Goal: Find specific fact: Find specific fact

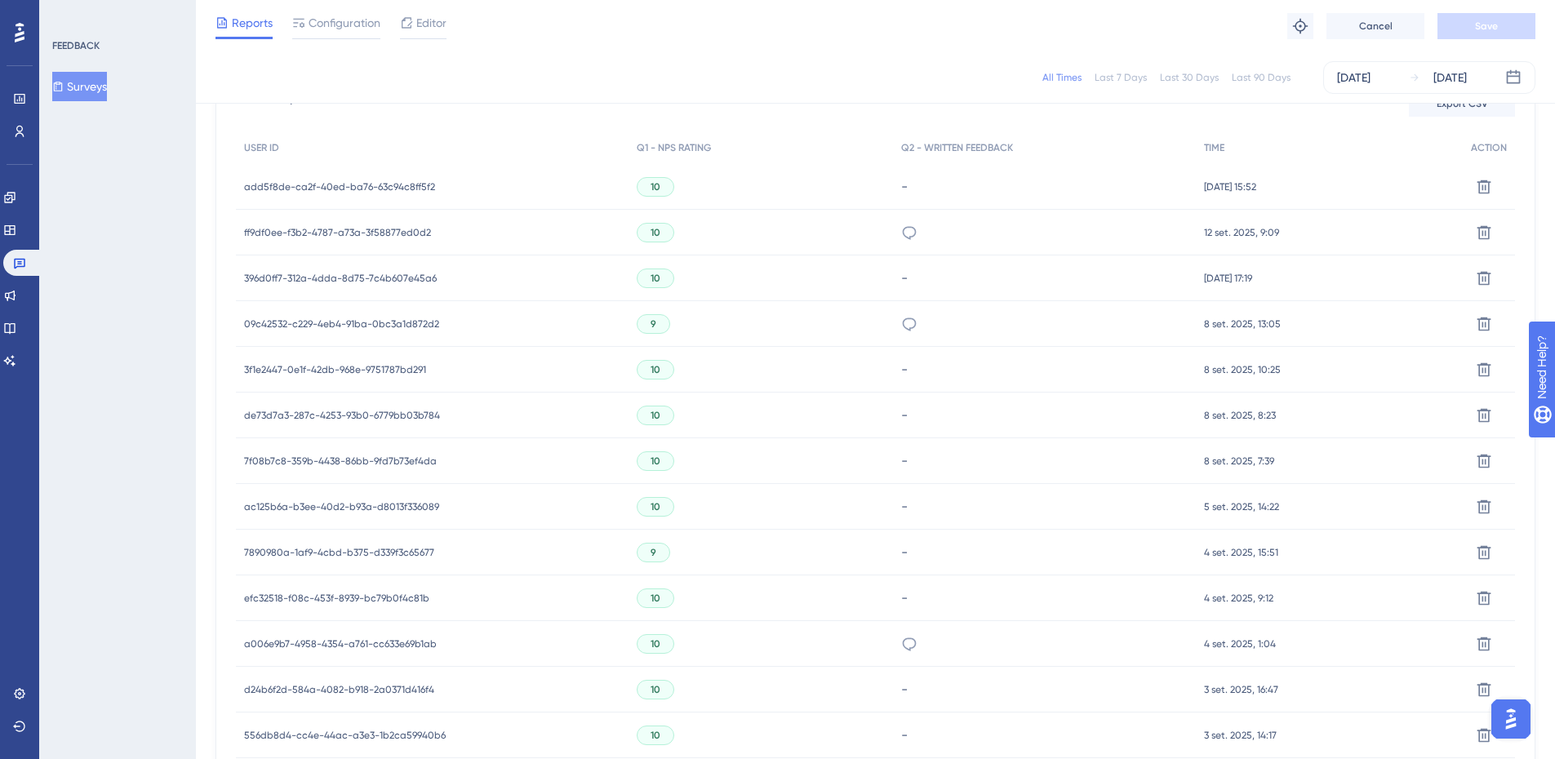
click at [623, 72] on div "All Times Last 7 Days Last 30 Days Last 90 Days [DATE] [DATE]" at bounding box center [875, 77] width 1320 height 33
click at [620, 96] on div "All Times Last 7 Days Last 30 Days Last 90 Days [DATE] [DATE]" at bounding box center [875, 77] width 1359 height 52
click at [566, 81] on div "All Times Last 7 Days Last 30 Days Last 90 Days [DATE] [DATE]" at bounding box center [875, 77] width 1320 height 33
drag, startPoint x: 566, startPoint y: 81, endPoint x: 558, endPoint y: 83, distance: 8.5
click at [559, 83] on div "All Times Last 7 Days Last 30 Days Last 90 Days [DATE] [DATE]" at bounding box center [875, 77] width 1320 height 33
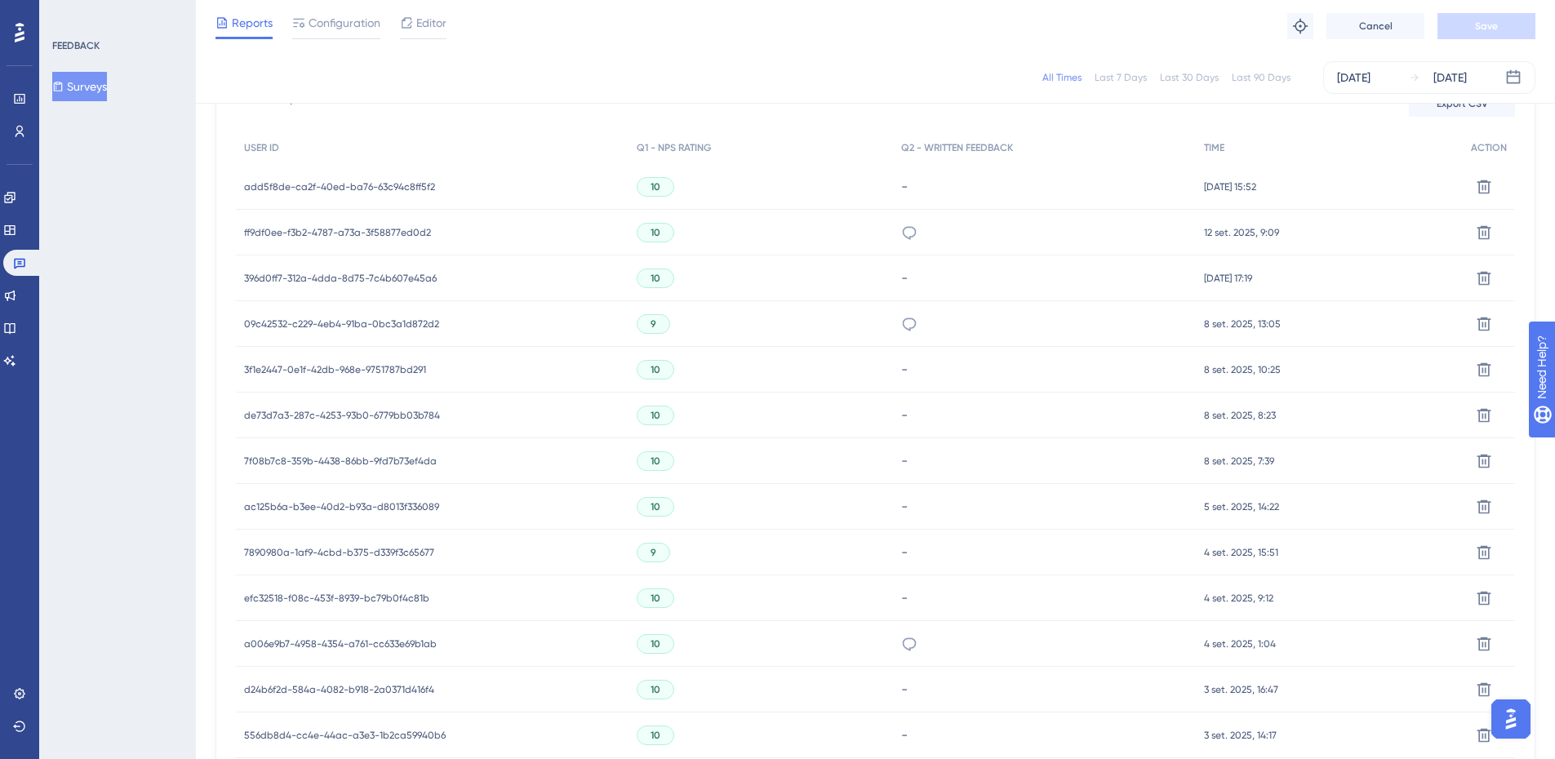
click at [673, 68] on div "All Times Last 7 Days Last 30 Days Last 90 Days [DATE] [DATE]" at bounding box center [875, 77] width 1320 height 33
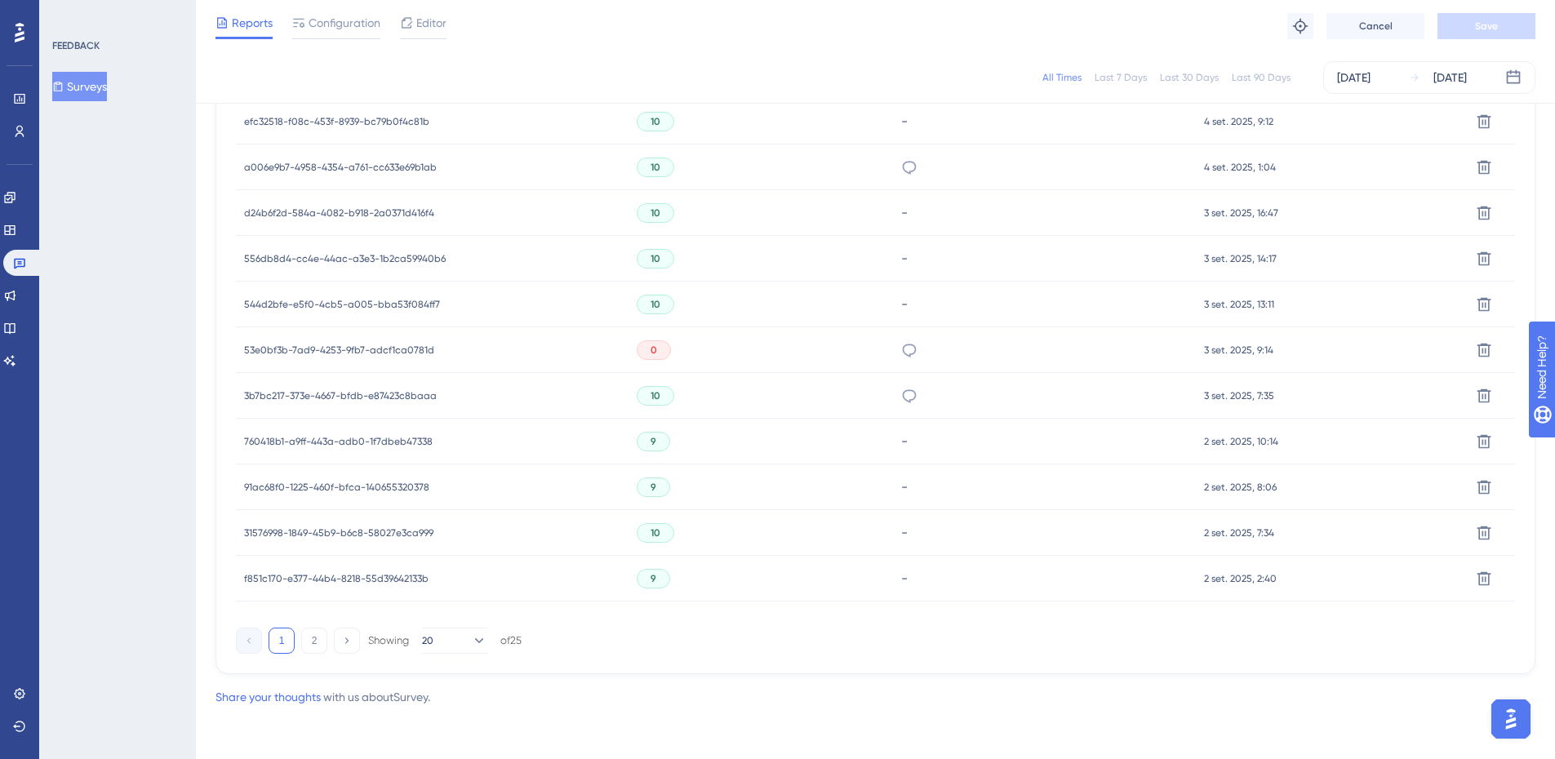
click at [425, 347] on span "53e0bf3b-7ad9-4253-9fb7-adcf1ca0781d" at bounding box center [339, 350] width 190 height 13
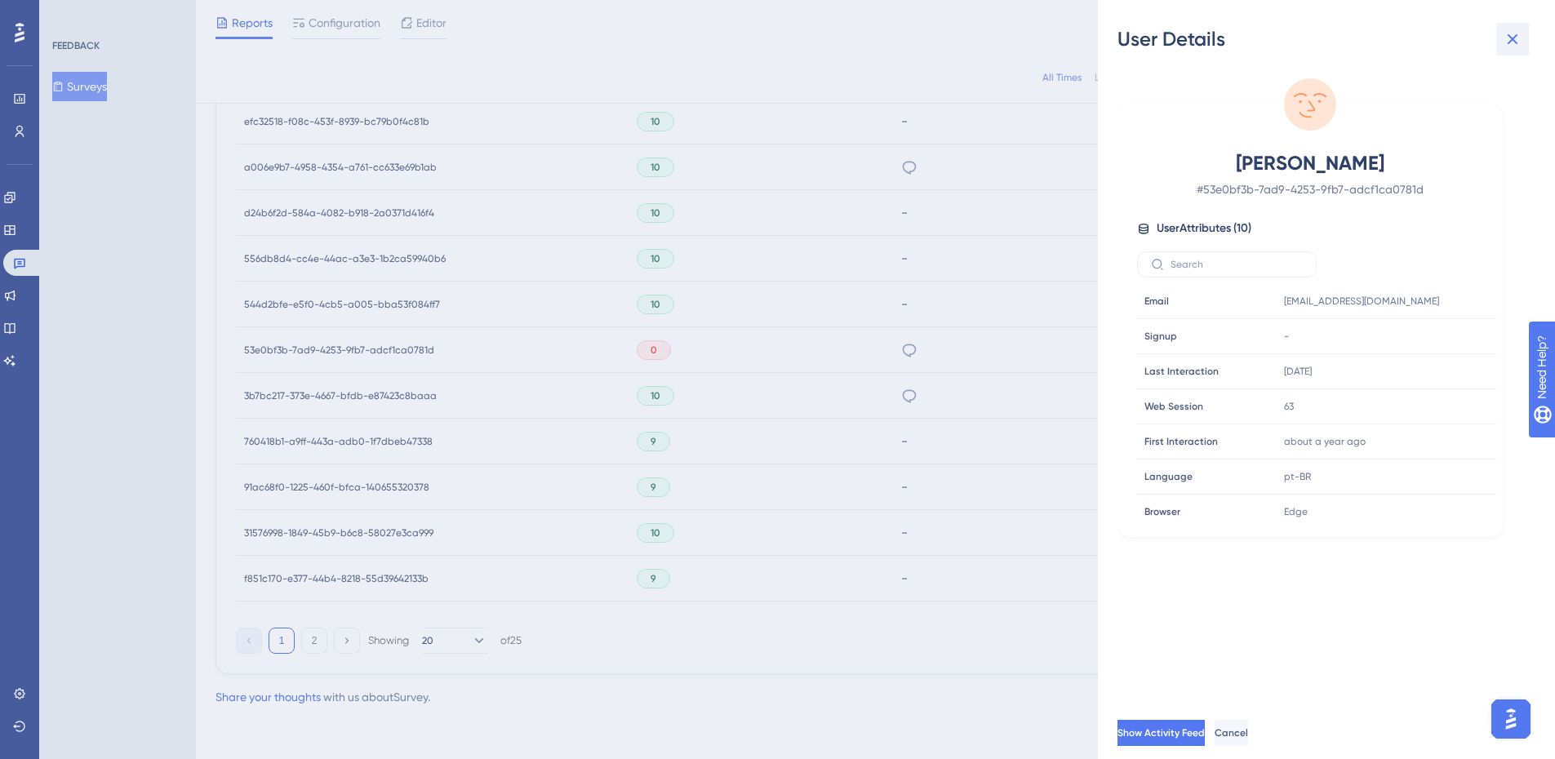
click at [1516, 40] on icon at bounding box center [1512, 39] width 20 height 20
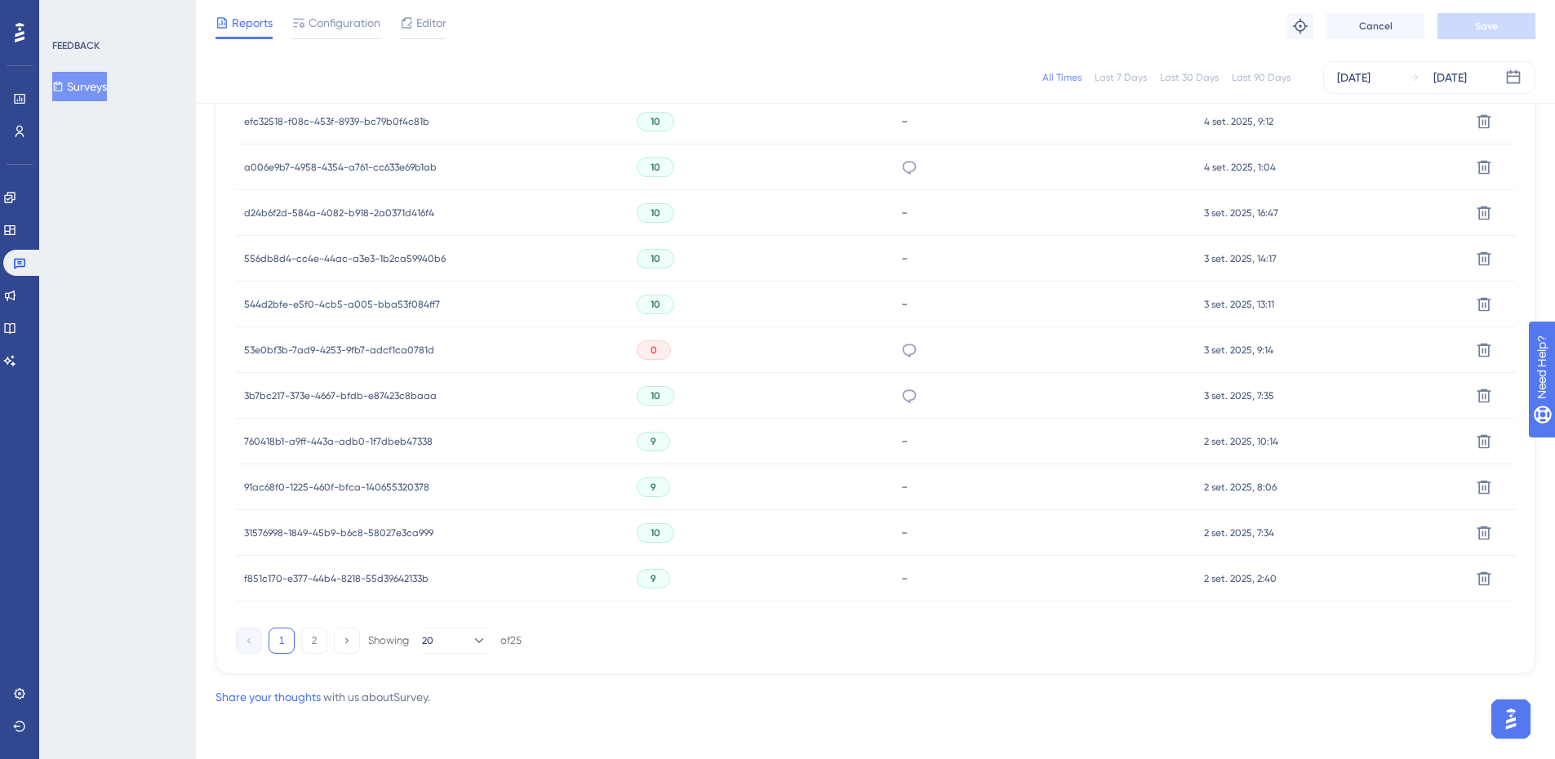
click at [906, 65] on div "All Times Last 7 Days Last 30 Days Last 90 Days [DATE] [DATE]" at bounding box center [875, 77] width 1320 height 33
click at [429, 356] on span "53e0bf3b-7ad9-4253-9fb7-adcf1ca0781d" at bounding box center [339, 350] width 190 height 13
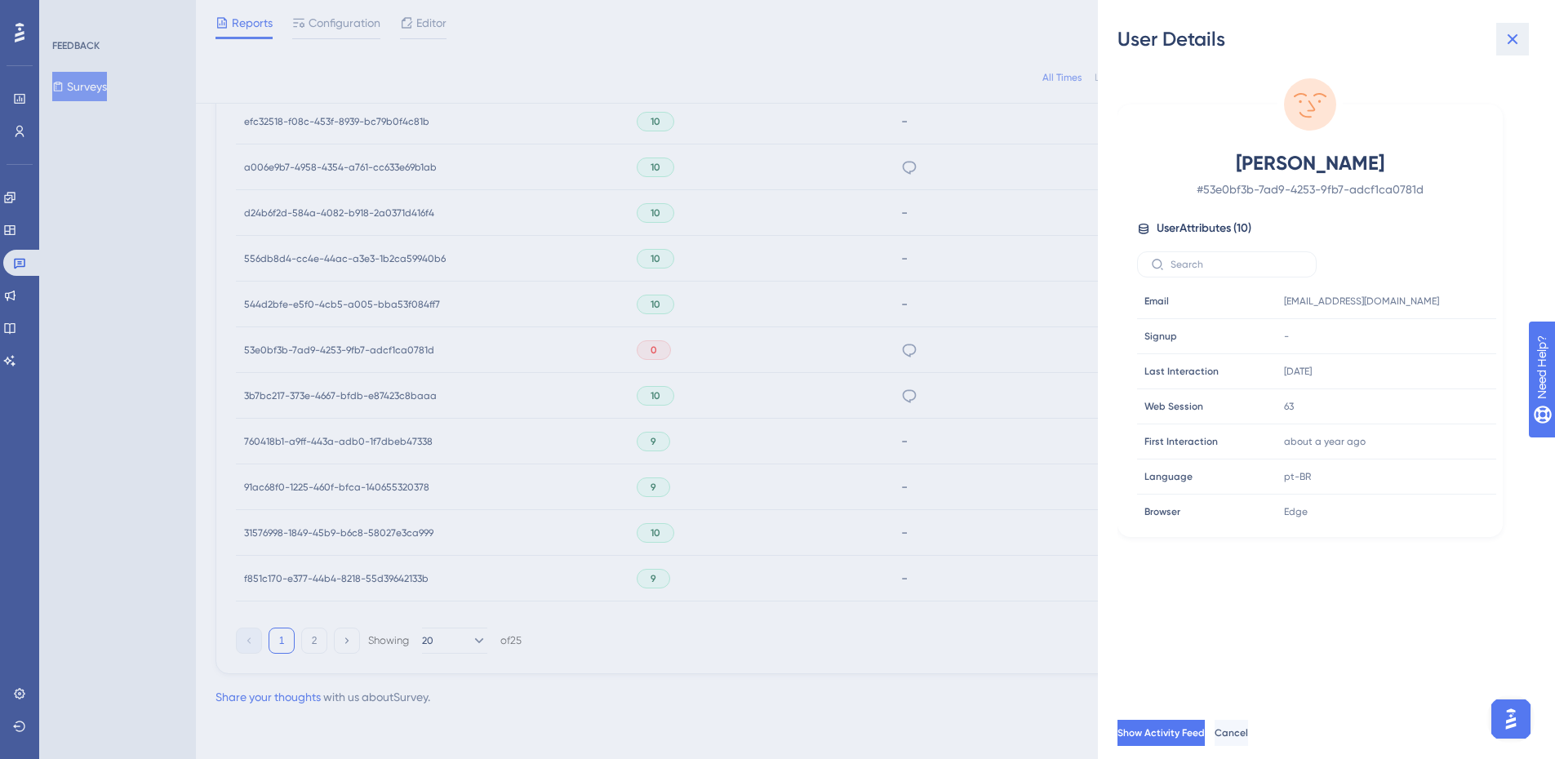
click at [1514, 36] on icon at bounding box center [1512, 39] width 20 height 20
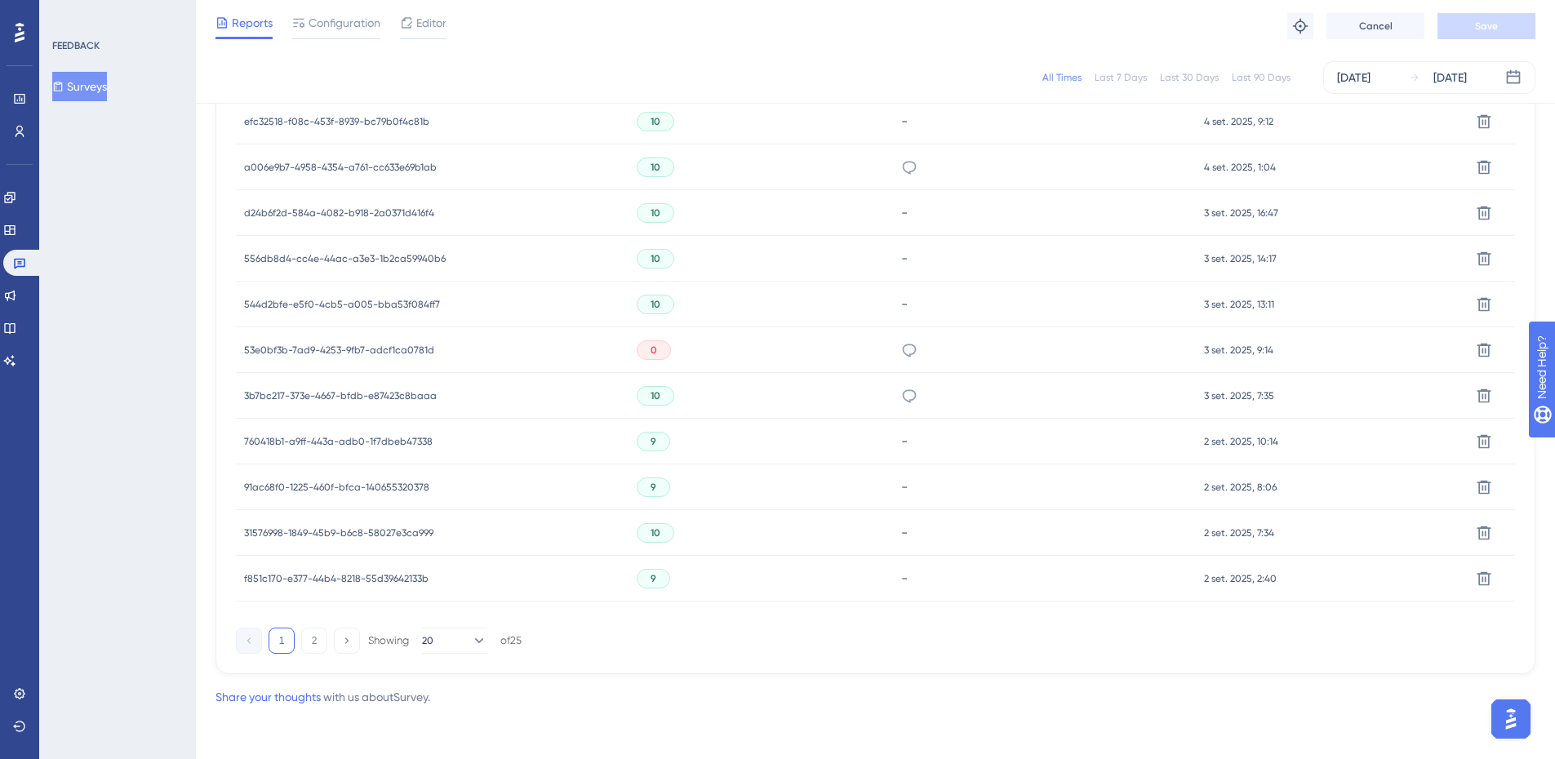
click at [569, 40] on div "Reports Configuration Editor Troubleshoot Cancel Save" at bounding box center [875, 26] width 1359 height 52
click at [650, 351] on span "0" at bounding box center [653, 350] width 7 height 13
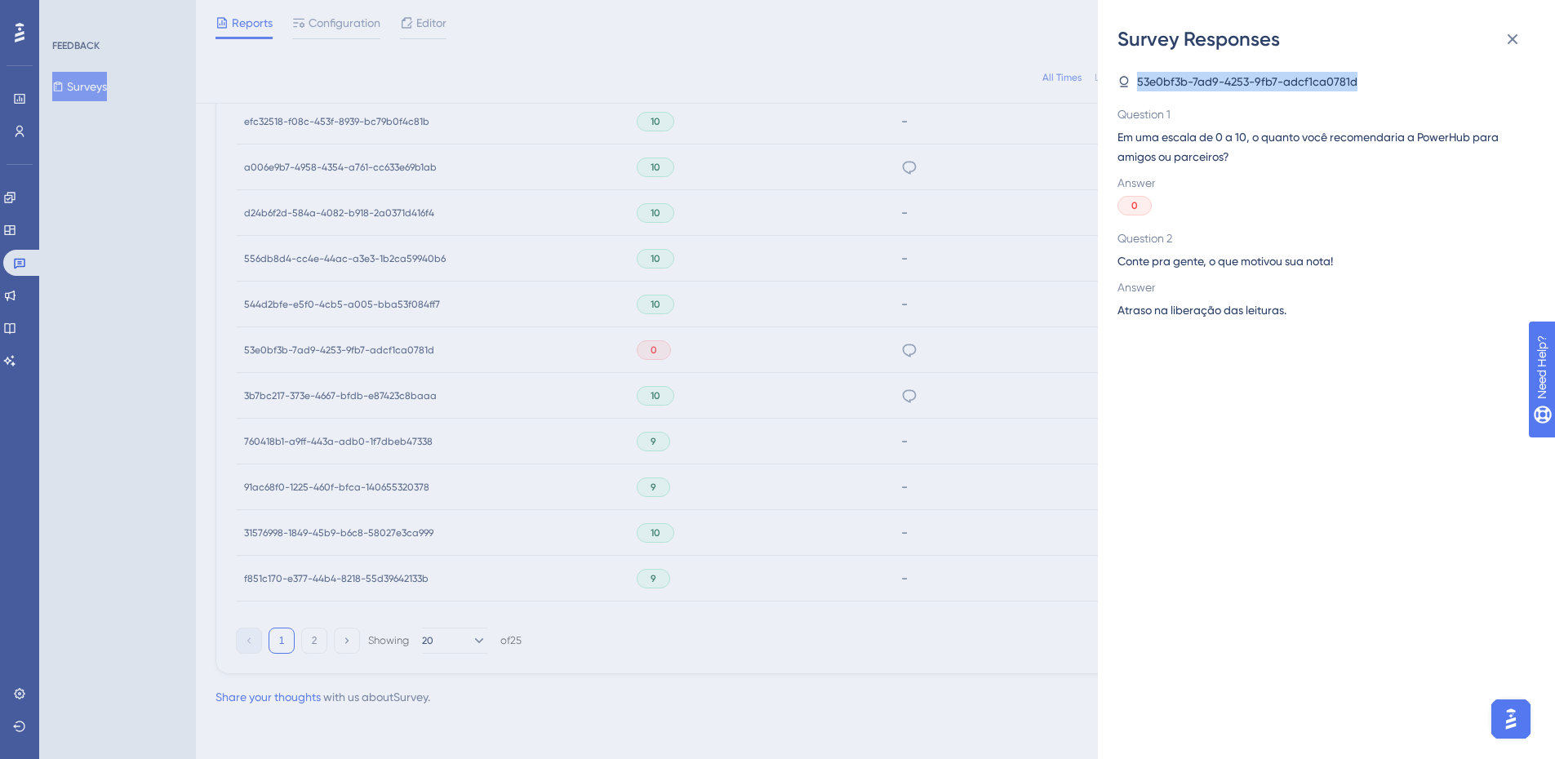
drag, startPoint x: 1356, startPoint y: 78, endPoint x: 1138, endPoint y: 86, distance: 218.9
click at [1138, 86] on div "53e0bf3b-7ad9-4253-9fb7-adcf1ca0781d" at bounding box center [1319, 82] width 405 height 20
copy span "53e0bf3b-7ad9-4253-9fb7-adcf1ca0781d"
click at [1520, 33] on icon at bounding box center [1512, 39] width 20 height 20
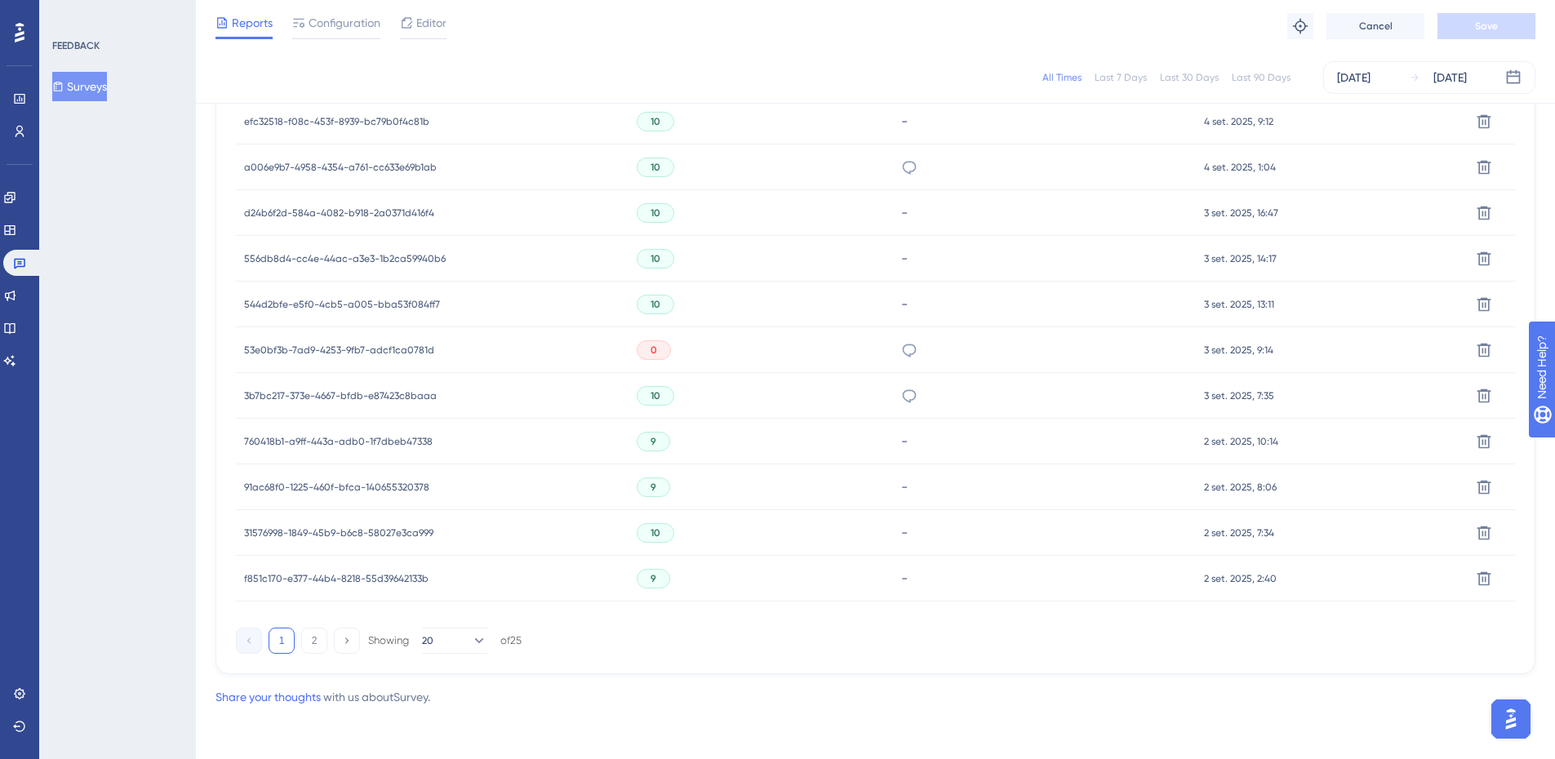
click at [652, 345] on div "0" at bounding box center [654, 350] width 34 height 20
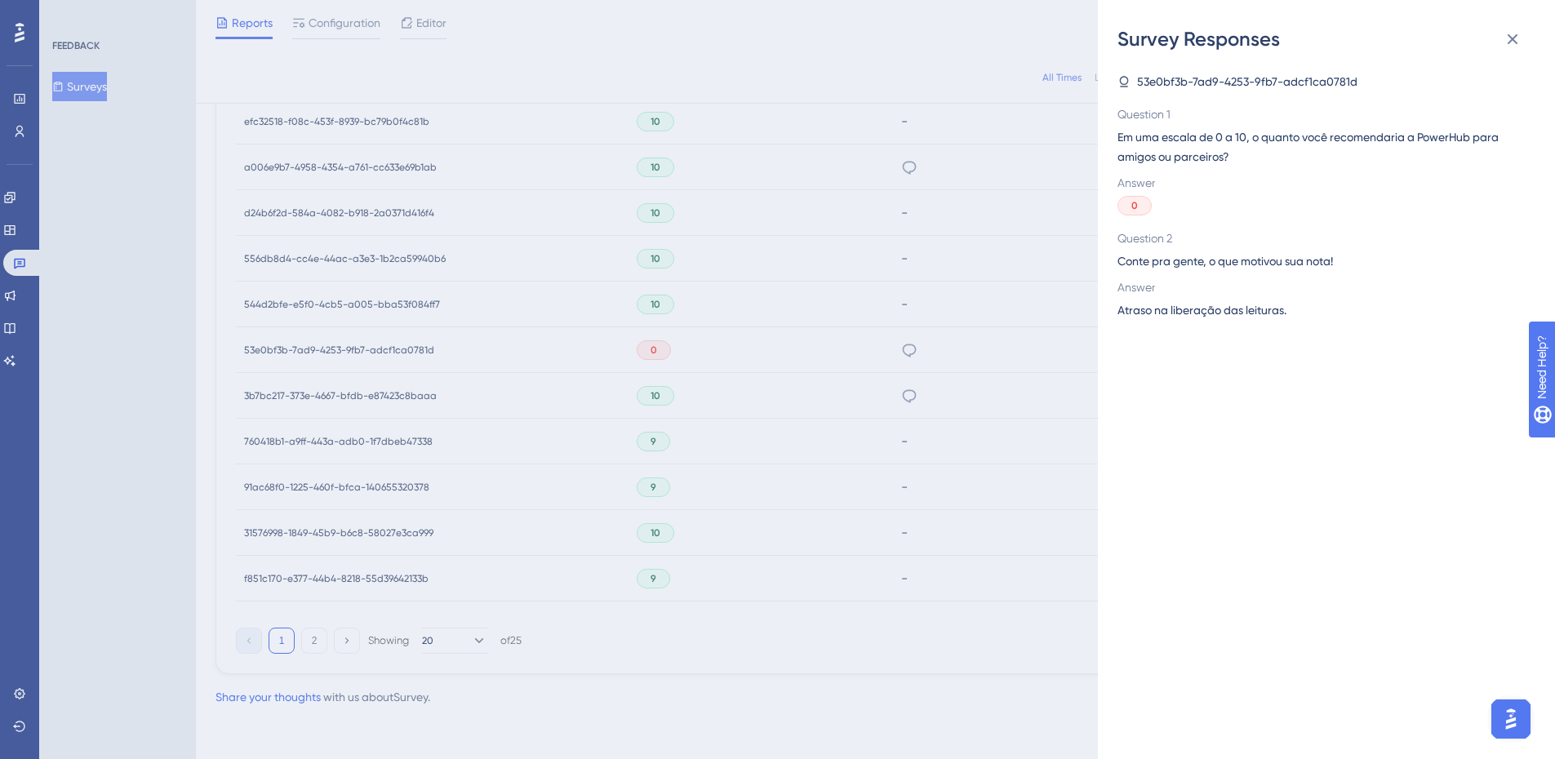
click at [400, 348] on div "Survey Responses 53e0bf3b-7ad9-4253-9fb7-adcf1ca0781d Question 1 Em uma escala …" at bounding box center [777, 379] width 1555 height 759
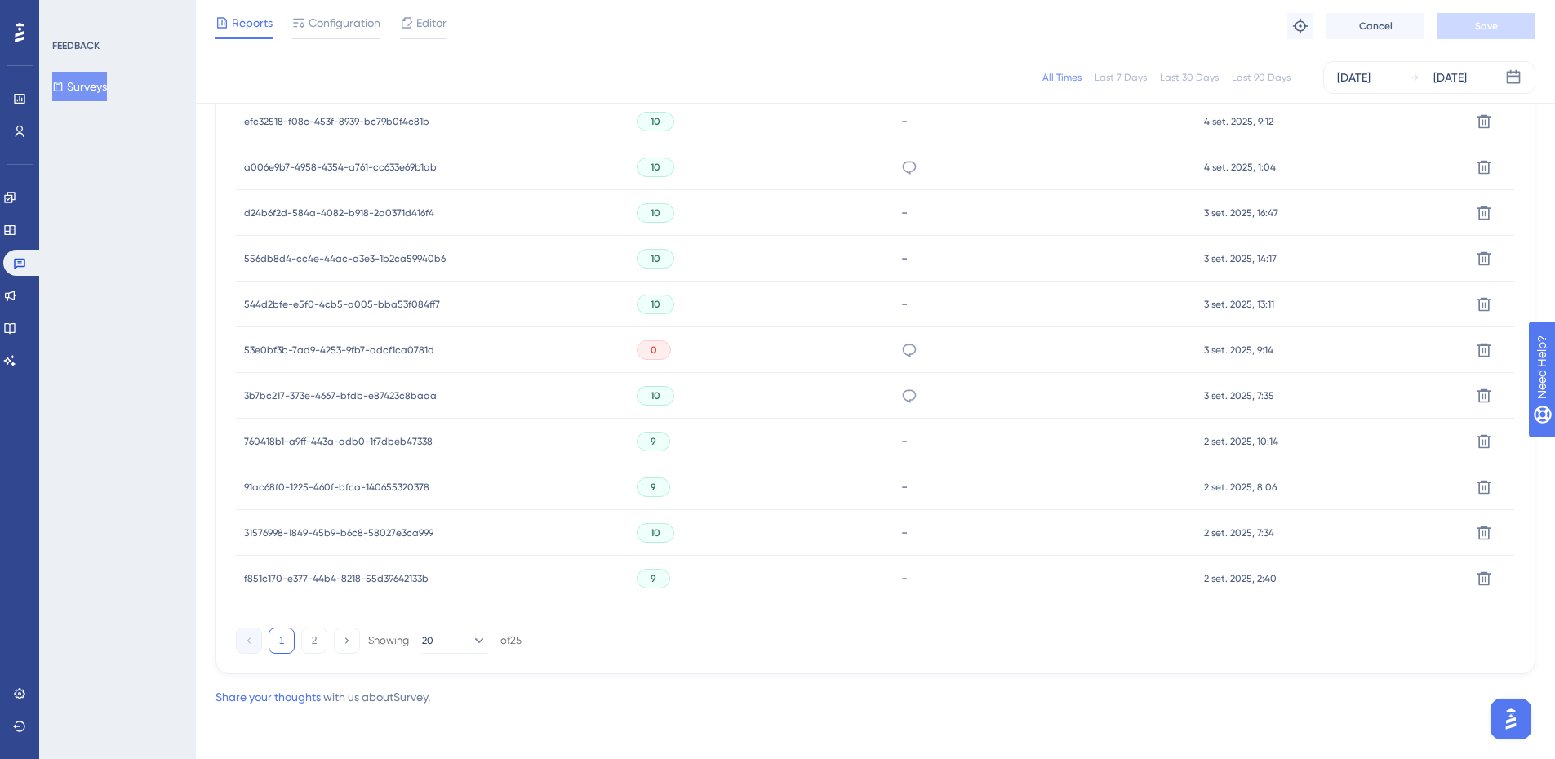
click at [400, 348] on span "53e0bf3b-7ad9-4253-9fb7-adcf1ca0781d" at bounding box center [339, 350] width 190 height 13
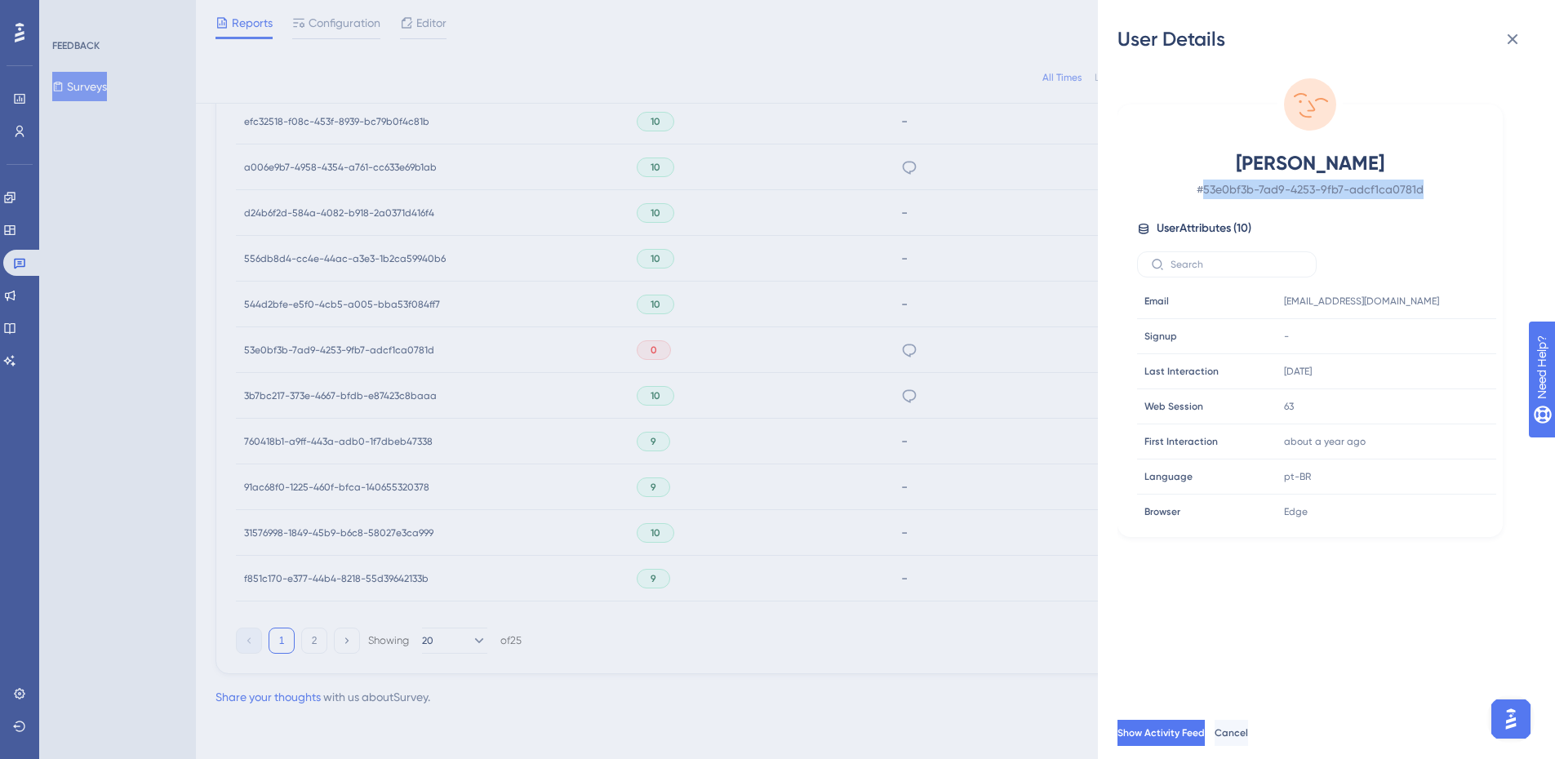
drag, startPoint x: 1430, startPoint y: 186, endPoint x: 1202, endPoint y: 198, distance: 228.0
click at [1202, 198] on span "# 53e0bf3b-7ad9-4253-9fb7-adcf1ca0781d" at bounding box center [1309, 190] width 287 height 20
copy span "53e0bf3b-7ad9-4253-9fb7-adcf1ca0781d"
click at [1428, 300] on icon at bounding box center [1434, 301] width 16 height 16
click at [1440, 267] on div at bounding box center [1310, 264] width 346 height 26
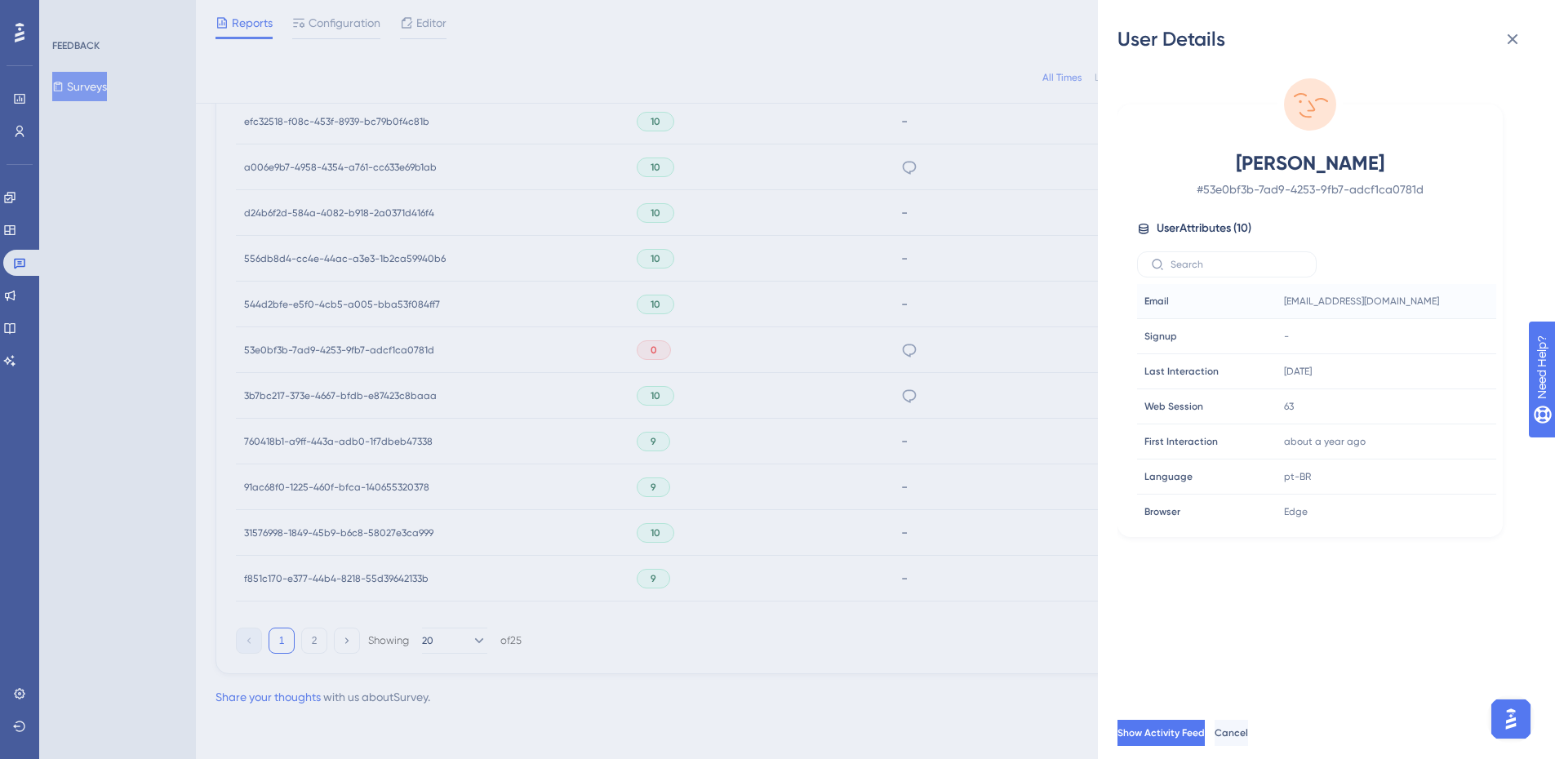
click at [1454, 266] on div at bounding box center [1310, 264] width 346 height 26
click at [1514, 40] on icon at bounding box center [1512, 39] width 11 height 11
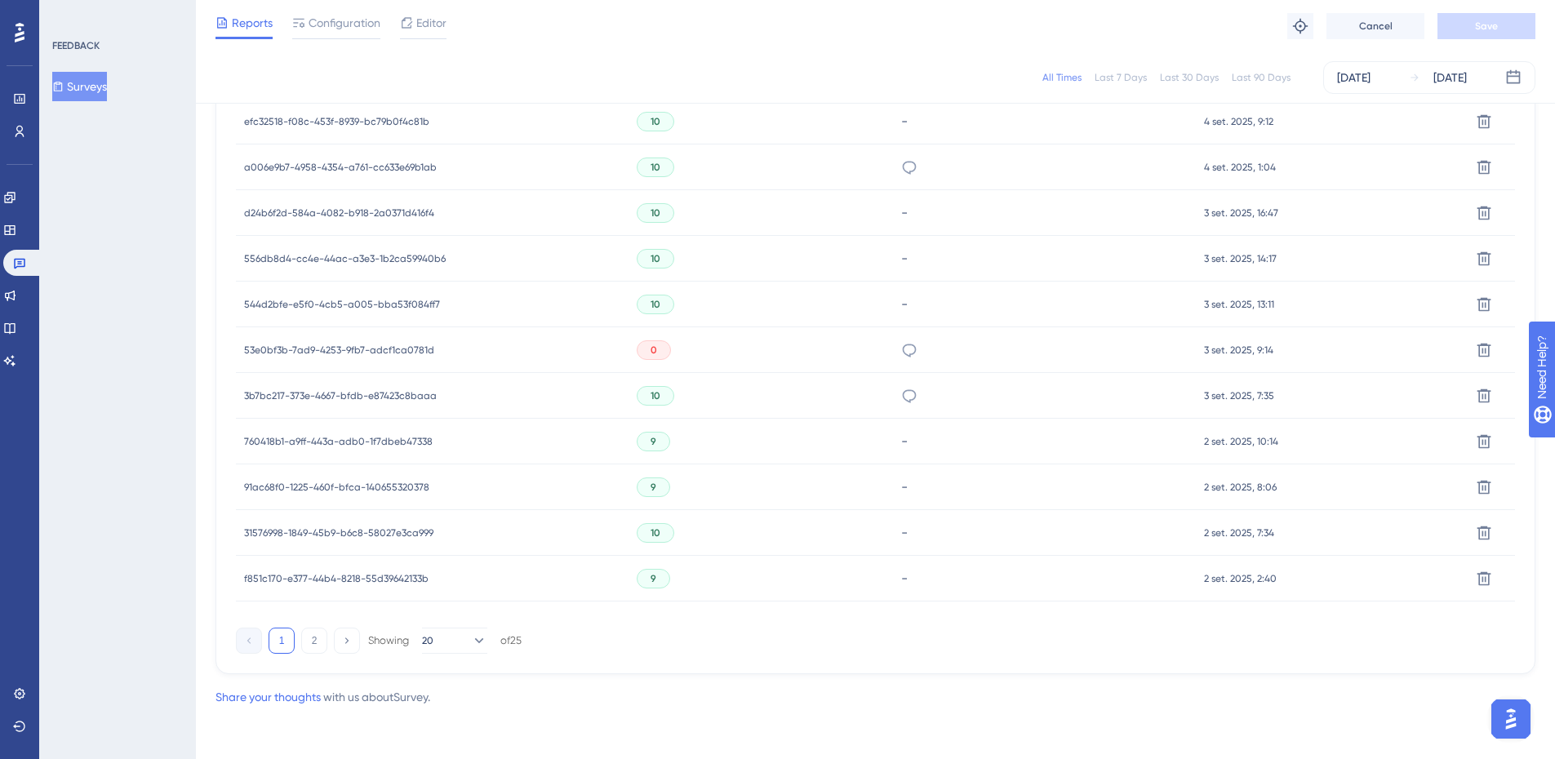
click at [881, 46] on div "Reports Configuration Editor Troubleshoot Cancel Save" at bounding box center [875, 26] width 1359 height 52
click at [889, 54] on div "All Times Last 7 Days Last 30 Days Last 90 Days [DATE] [DATE]" at bounding box center [875, 77] width 1359 height 52
click at [765, 63] on div "All Times Last 7 Days Last 30 Days Last 90 Days [DATE] [DATE]" at bounding box center [875, 77] width 1320 height 33
click at [664, 50] on div "Reports Configuration Editor Troubleshoot Cancel Save" at bounding box center [875, 26] width 1359 height 52
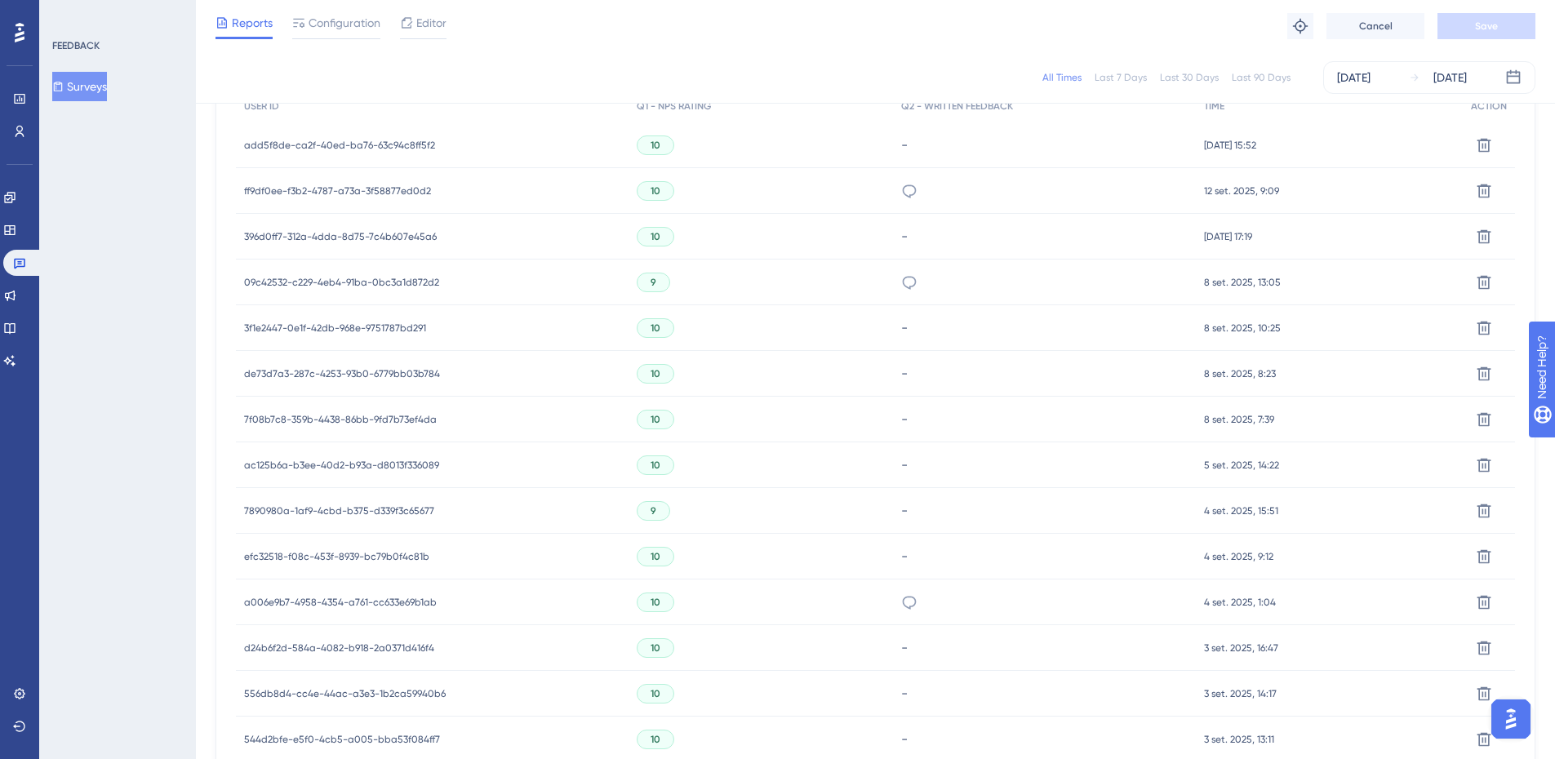
click at [574, 54] on div "All Times Last 7 Days Last 30 Days Last 90 Days [DATE] [DATE]" at bounding box center [875, 77] width 1359 height 52
click at [646, 49] on div "Reports Configuration Editor Troubleshoot Cancel Save" at bounding box center [875, 26] width 1359 height 52
click at [601, 50] on div "Reports Configuration Editor Troubleshoot Cancel Save" at bounding box center [875, 26] width 1359 height 52
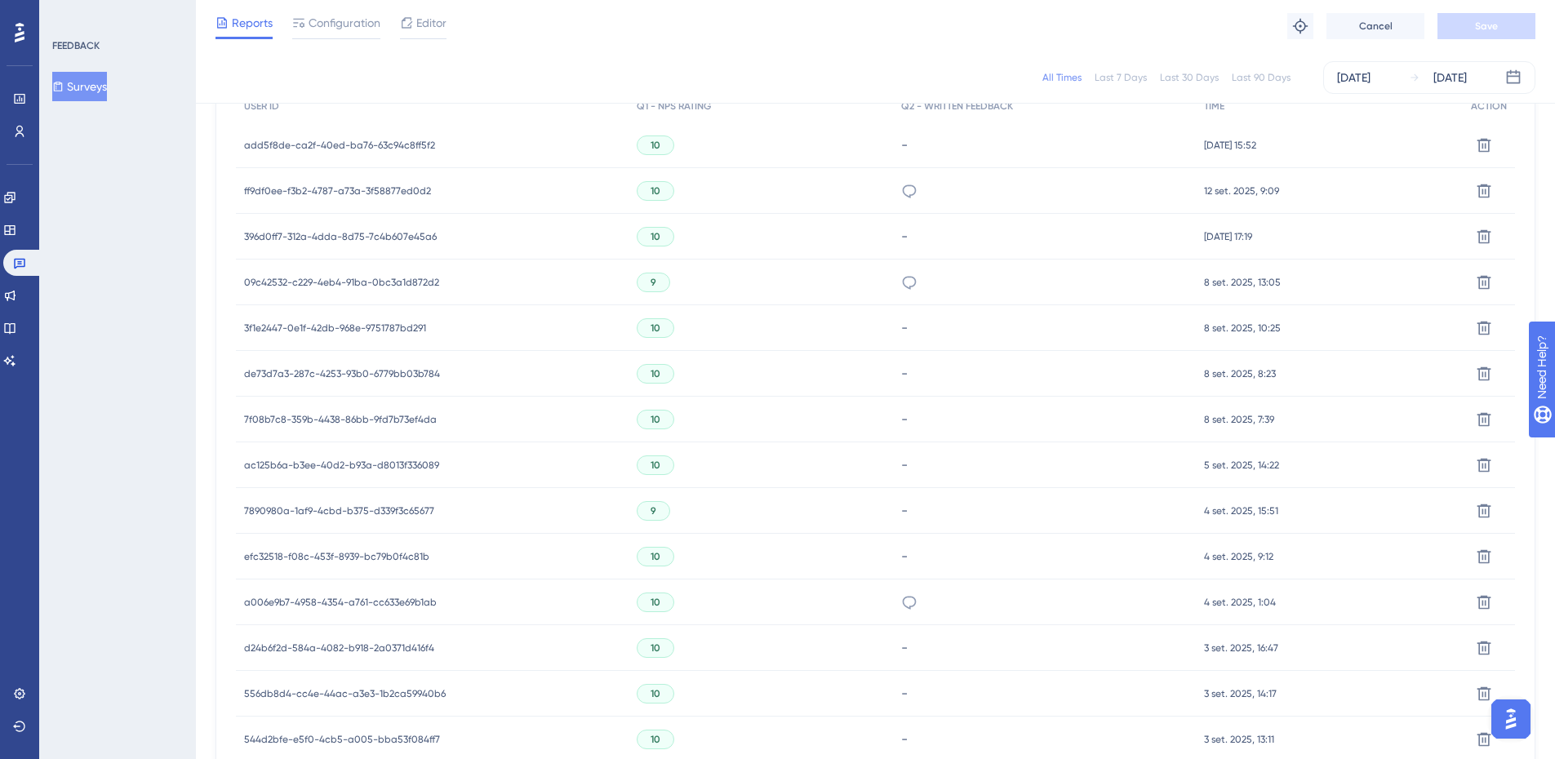
scroll to position [0, 0]
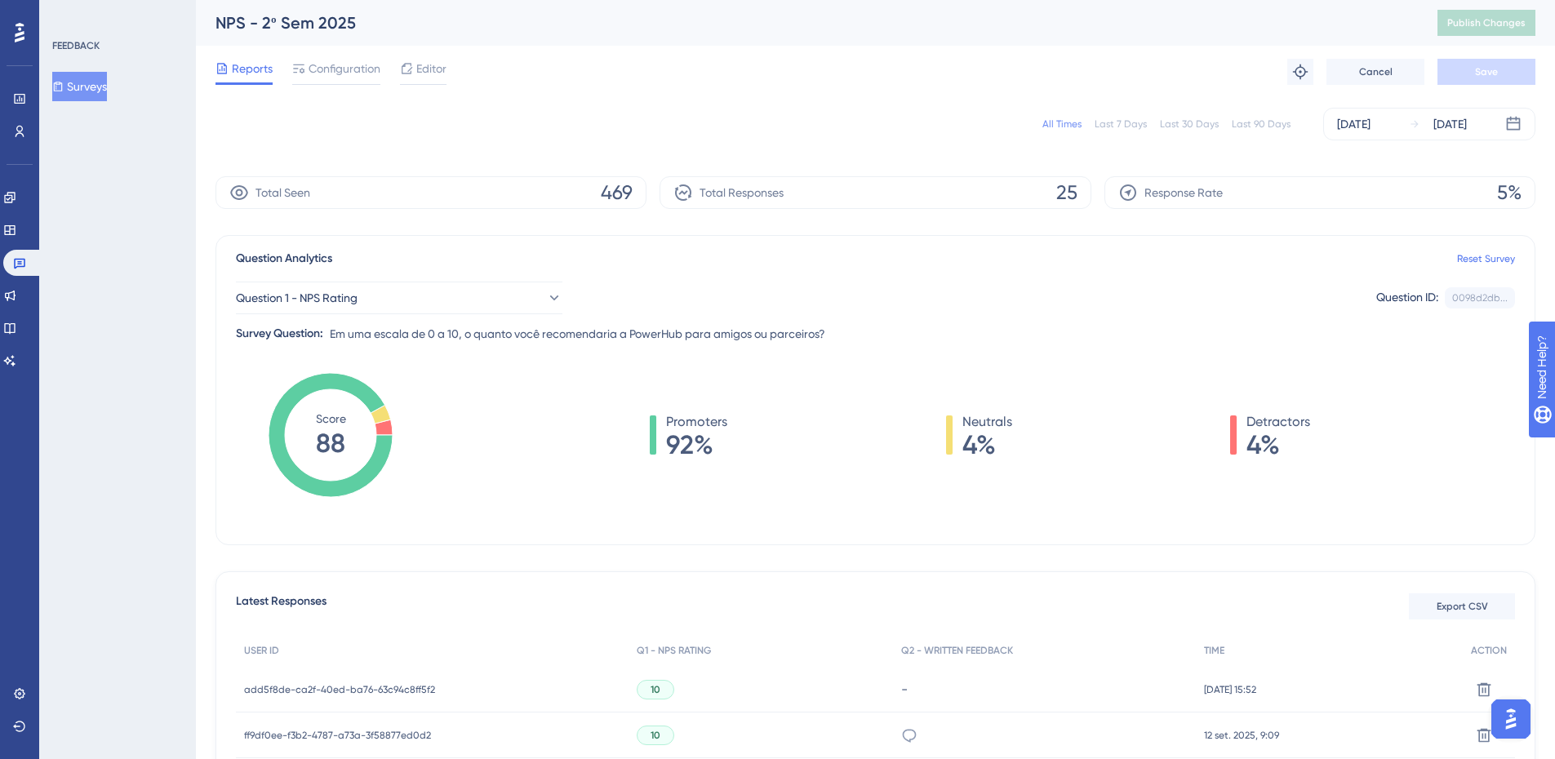
drag, startPoint x: 806, startPoint y: 103, endPoint x: 856, endPoint y: 21, distance: 96.0
click at [806, 103] on div "All Times Last 7 Days Last 30 Days Last 90 Days [DATE] [DATE]" at bounding box center [875, 124] width 1320 height 52
click at [901, 95] on div "Reports Configuration Editor Troubleshoot Cancel Save" at bounding box center [875, 72] width 1320 height 52
